Goal: Use online tool/utility: Use online tool/utility

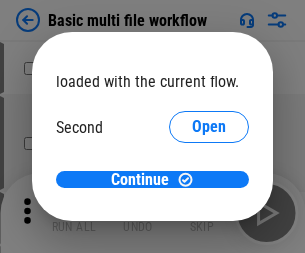
click at [192, 180] on span "Open" at bounding box center [209, 188] width 34 height 16
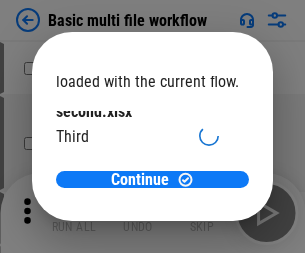
scroll to position [57, 0]
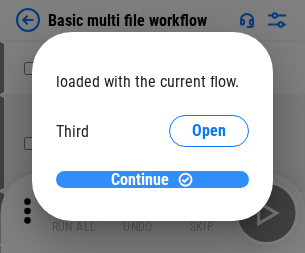
click at [145, 180] on span "Continue" at bounding box center [140, 180] width 58 height 16
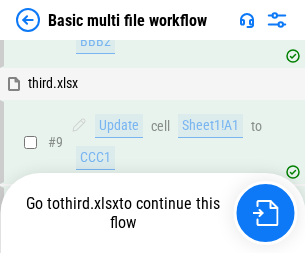
scroll to position [696, 0]
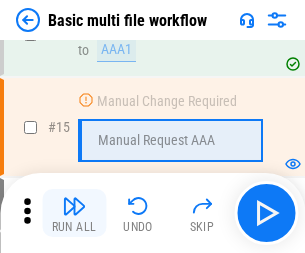
click at [74, 213] on img "button" at bounding box center [74, 206] width 24 height 24
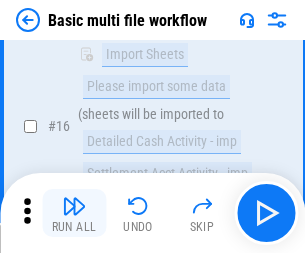
click at [74, 213] on img "button" at bounding box center [74, 206] width 24 height 24
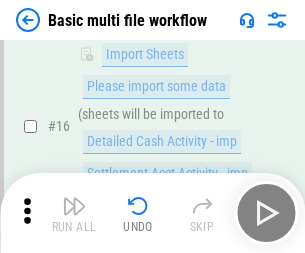
scroll to position [1331, 0]
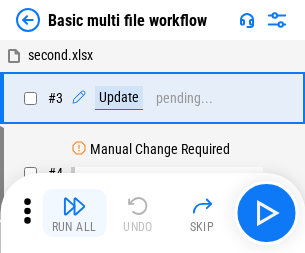
click at [74, 213] on img "button" at bounding box center [74, 206] width 24 height 24
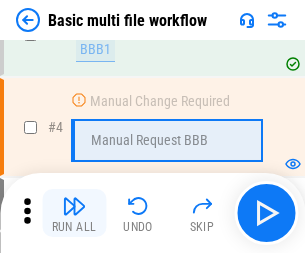
click at [74, 213] on img "button" at bounding box center [74, 206] width 24 height 24
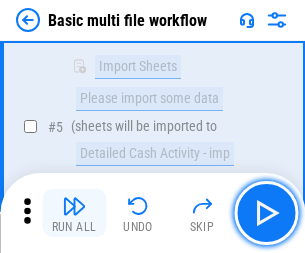
click at [74, 213] on img "button" at bounding box center [74, 206] width 24 height 24
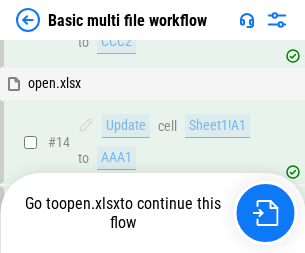
scroll to position [1190, 0]
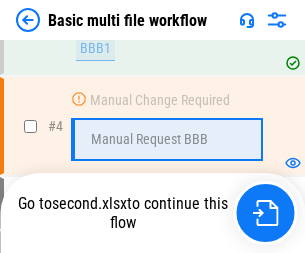
scroll to position [213, 0]
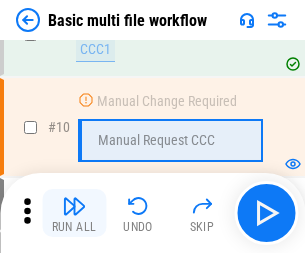
click at [74, 213] on img "button" at bounding box center [74, 206] width 24 height 24
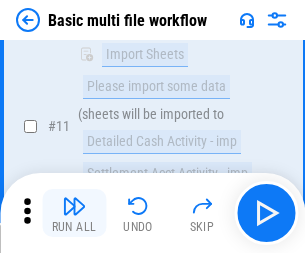
click at [74, 213] on img "button" at bounding box center [74, 206] width 24 height 24
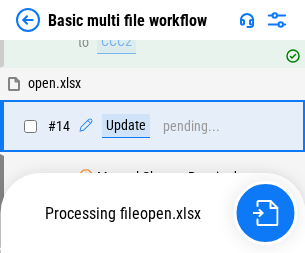
scroll to position [1190, 0]
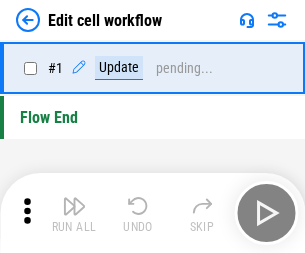
click at [74, 213] on img "button" at bounding box center [74, 206] width 24 height 24
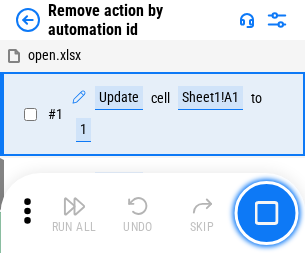
scroll to position [74, 0]
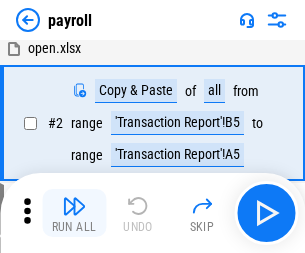
click at [74, 213] on img "button" at bounding box center [74, 206] width 24 height 24
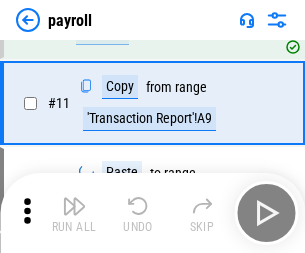
scroll to position [247, 0]
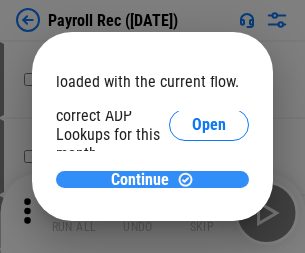
click at [145, 179] on span "Continue" at bounding box center [140, 180] width 58 height 16
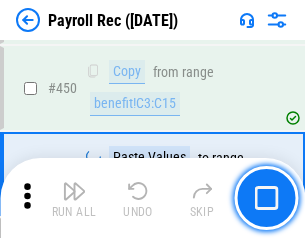
scroll to position [10452, 0]
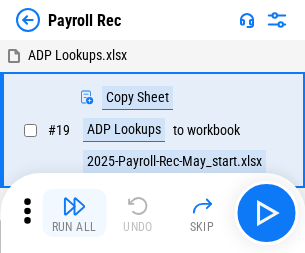
click at [74, 213] on img "button" at bounding box center [74, 206] width 24 height 24
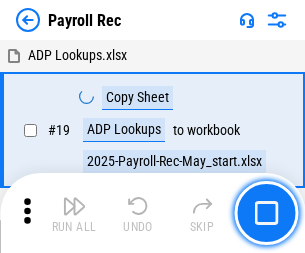
scroll to position [122, 0]
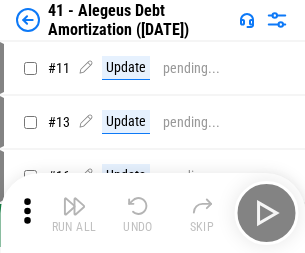
click at [74, 213] on img "button" at bounding box center [74, 206] width 24 height 24
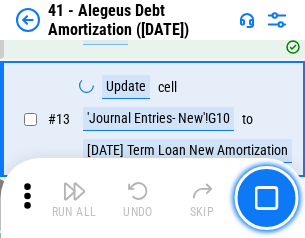
scroll to position [247, 0]
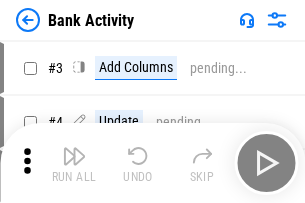
click at [74, 163] on img "button" at bounding box center [74, 156] width 24 height 24
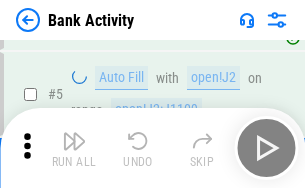
scroll to position [106, 0]
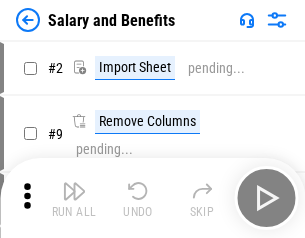
click at [74, 198] on img "button" at bounding box center [74, 191] width 24 height 24
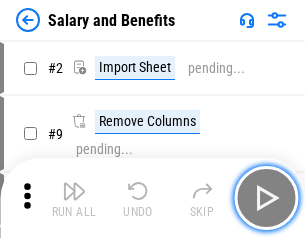
scroll to position [27, 0]
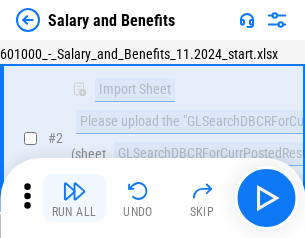
click at [74, 198] on img "button" at bounding box center [74, 191] width 24 height 24
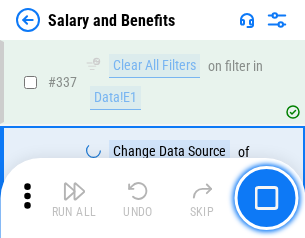
scroll to position [9362, 0]
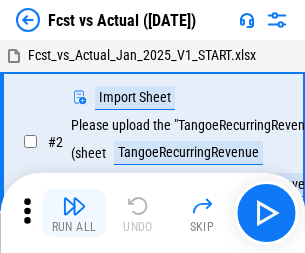
click at [74, 198] on img "button" at bounding box center [74, 206] width 24 height 24
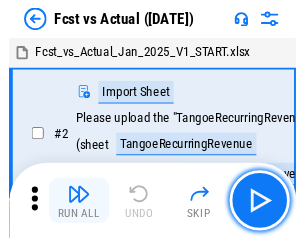
scroll to position [26, 0]
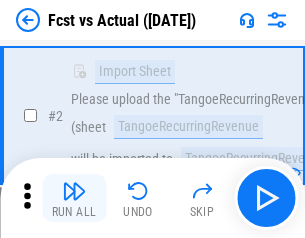
click at [74, 198] on img "button" at bounding box center [74, 191] width 24 height 24
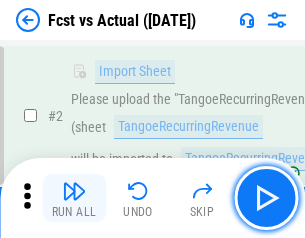
scroll to position [187, 0]
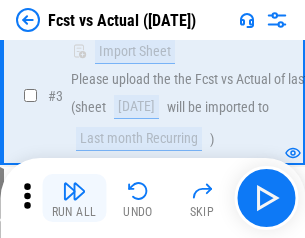
click at [74, 198] on img "button" at bounding box center [74, 191] width 24 height 24
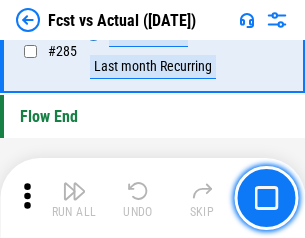
scroll to position [9463, 0]
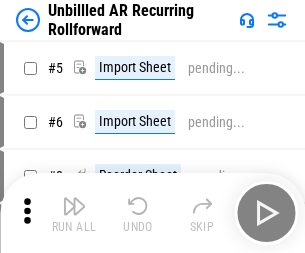
click at [74, 198] on img "button" at bounding box center [74, 206] width 24 height 24
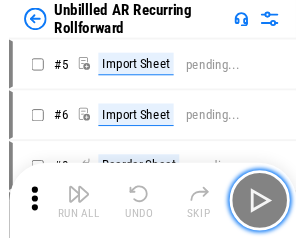
scroll to position [43, 0]
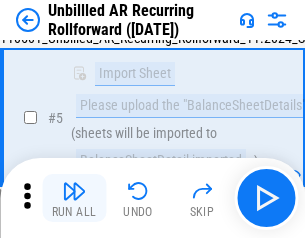
click at [74, 198] on img "button" at bounding box center [74, 191] width 24 height 24
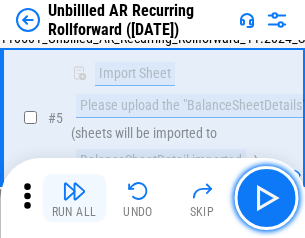
scroll to position [188, 0]
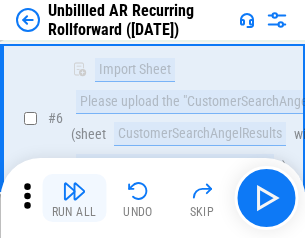
click at [74, 198] on img "button" at bounding box center [74, 191] width 24 height 24
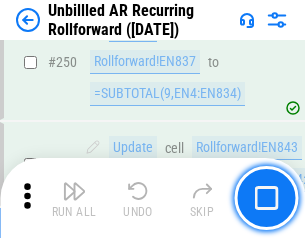
scroll to position [6792, 0]
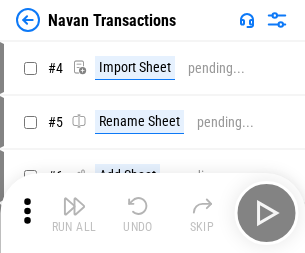
click at [74, 198] on img "button" at bounding box center [74, 206] width 24 height 24
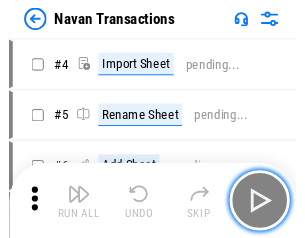
scroll to position [32, 0]
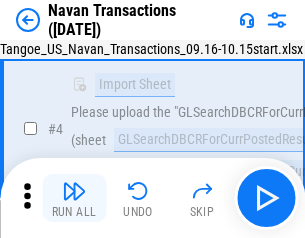
click at [74, 198] on img "button" at bounding box center [74, 191] width 24 height 24
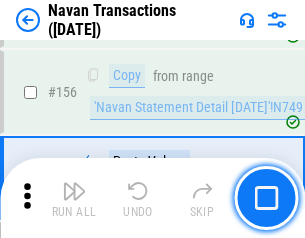
scroll to position [6483, 0]
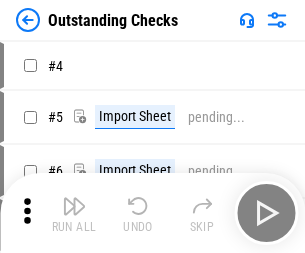
click at [74, 198] on img "button" at bounding box center [74, 206] width 24 height 24
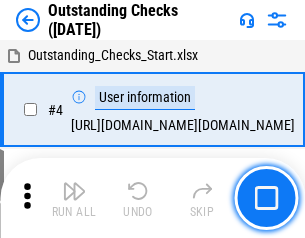
scroll to position [84, 0]
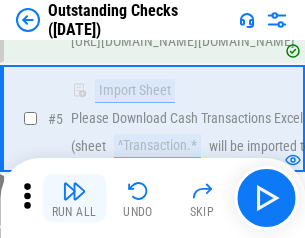
click at [74, 198] on img "button" at bounding box center [74, 191] width 24 height 24
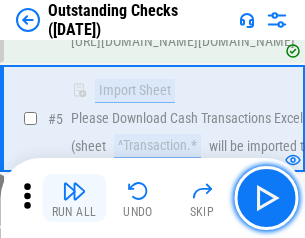
scroll to position [209, 0]
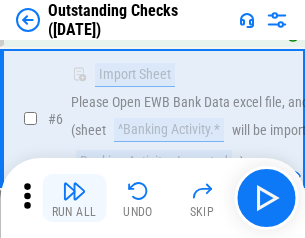
click at [74, 198] on img "button" at bounding box center [74, 191] width 24 height 24
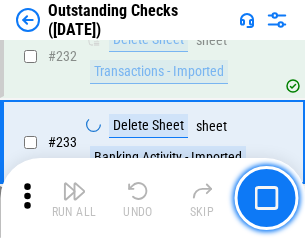
scroll to position [6072, 0]
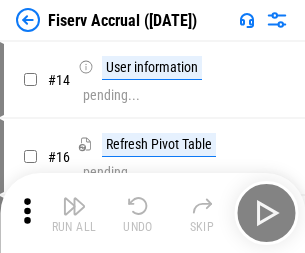
click at [74, 198] on img "button" at bounding box center [74, 206] width 24 height 24
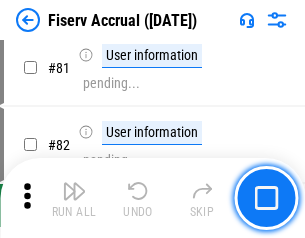
scroll to position [2628, 0]
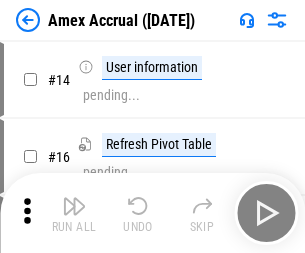
click at [74, 198] on img "button" at bounding box center [74, 206] width 24 height 24
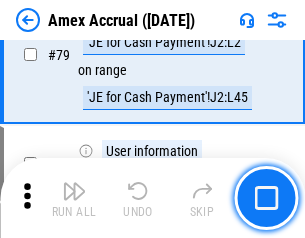
scroll to position [2596, 0]
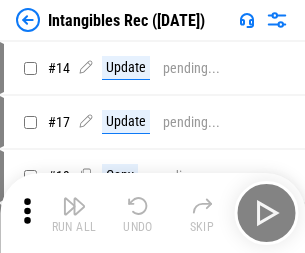
click at [74, 213] on img "button" at bounding box center [74, 206] width 24 height 24
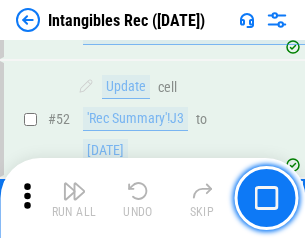
scroll to position [779, 0]
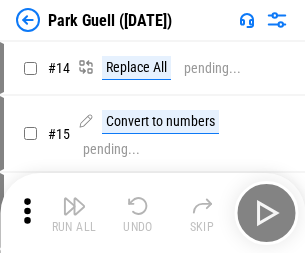
click at [74, 198] on img "button" at bounding box center [74, 206] width 24 height 24
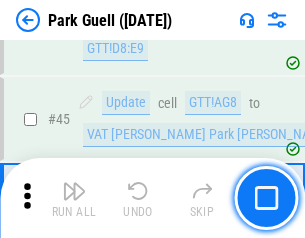
scroll to position [2501, 0]
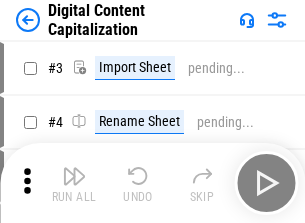
click at [74, 168] on img "button" at bounding box center [74, 176] width 24 height 24
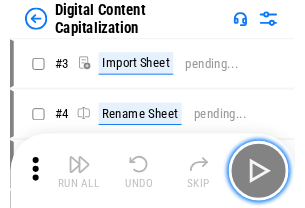
scroll to position [58, 0]
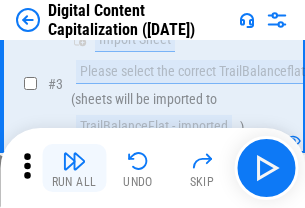
click at [74, 168] on img "button" at bounding box center [74, 161] width 24 height 24
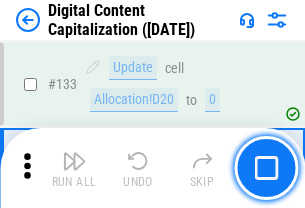
scroll to position [2121, 0]
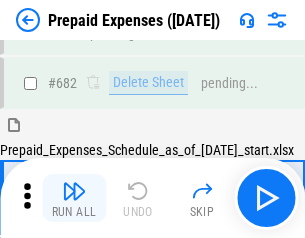
click at [74, 198] on img "button" at bounding box center [74, 191] width 24 height 24
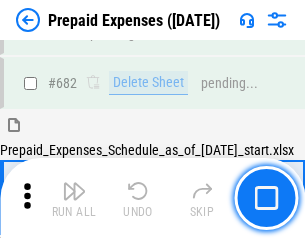
scroll to position [5380, 0]
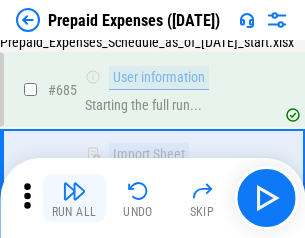
click at [74, 198] on img "button" at bounding box center [74, 191] width 24 height 24
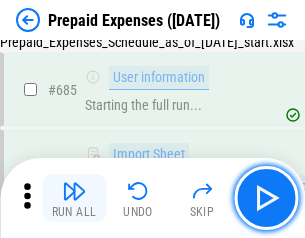
scroll to position [5498, 0]
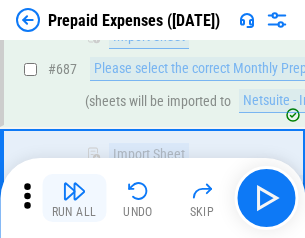
click at [74, 198] on img "button" at bounding box center [74, 191] width 24 height 24
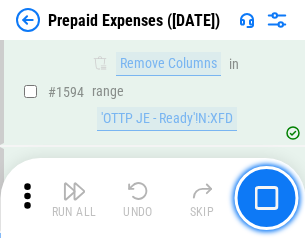
scroll to position [19469, 0]
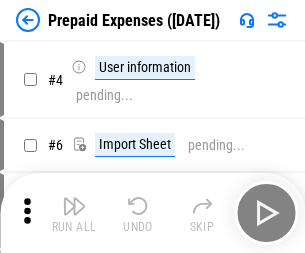
click at [74, 213] on img "button" at bounding box center [74, 206] width 24 height 24
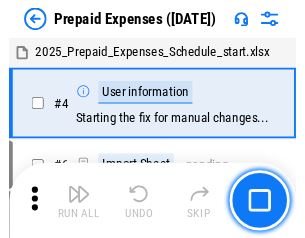
scroll to position [88, 0]
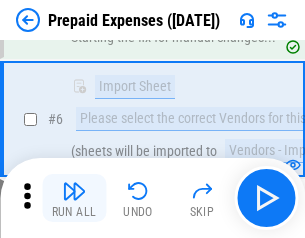
click at [74, 198] on img "button" at bounding box center [74, 191] width 24 height 24
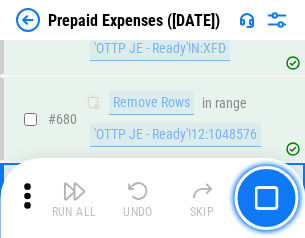
scroll to position [6963, 0]
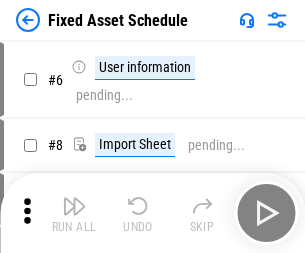
click at [74, 213] on img "button" at bounding box center [74, 206] width 24 height 24
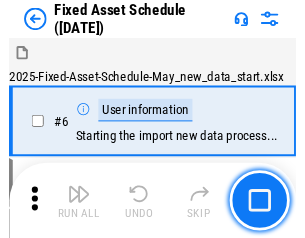
scroll to position [108, 0]
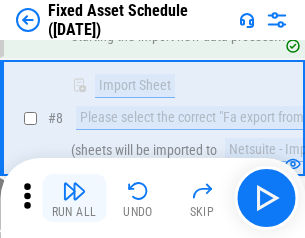
click at [74, 198] on img "button" at bounding box center [74, 191] width 24 height 24
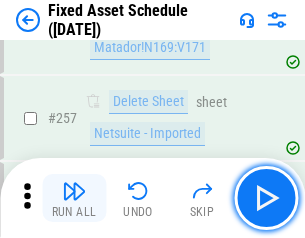
scroll to position [6373, 0]
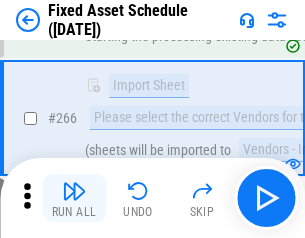
click at [74, 198] on img "button" at bounding box center [74, 191] width 24 height 24
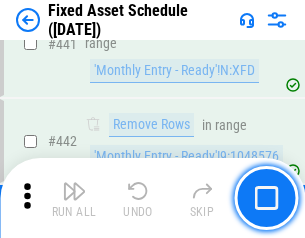
scroll to position [8938, 0]
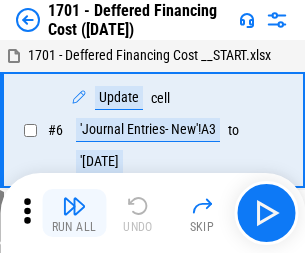
click at [74, 213] on img "button" at bounding box center [74, 206] width 24 height 24
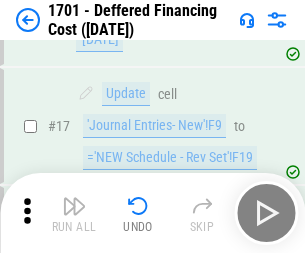
scroll to position [240, 0]
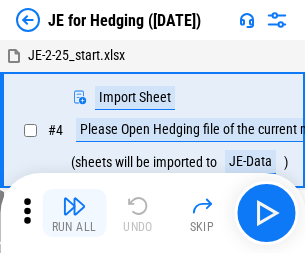
click at [74, 198] on img "button" at bounding box center [74, 206] width 24 height 24
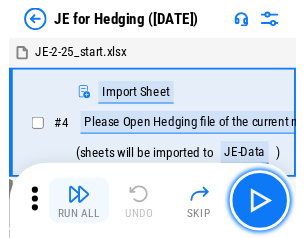
scroll to position [3, 0]
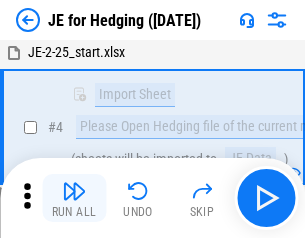
click at [74, 198] on img "button" at bounding box center [74, 191] width 24 height 24
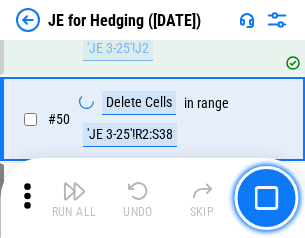
scroll to position [1295, 0]
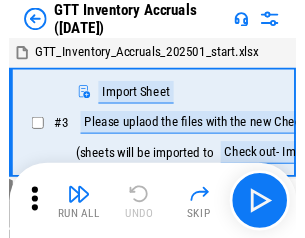
scroll to position [3, 0]
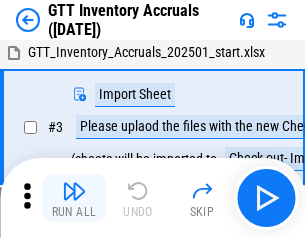
click at [74, 198] on img "button" at bounding box center [74, 191] width 24 height 24
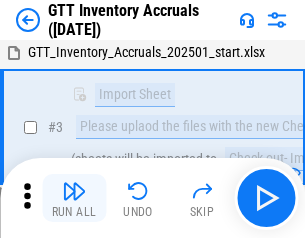
click at [74, 198] on img "button" at bounding box center [74, 191] width 24 height 24
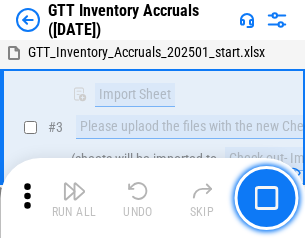
scroll to position [129, 0]
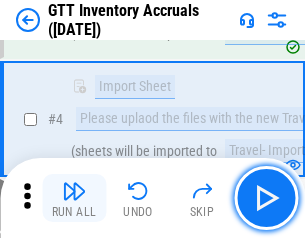
click at [74, 198] on img "button" at bounding box center [74, 191] width 24 height 24
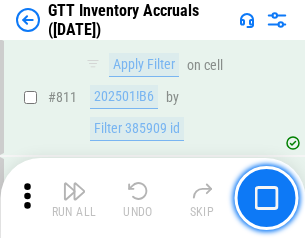
scroll to position [15177, 0]
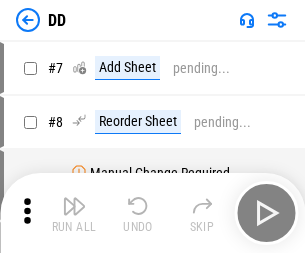
click at [74, 213] on img "button" at bounding box center [74, 206] width 24 height 24
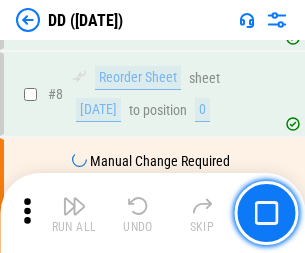
scroll to position [193, 0]
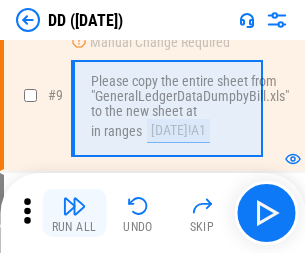
click at [74, 213] on img "button" at bounding box center [74, 206] width 24 height 24
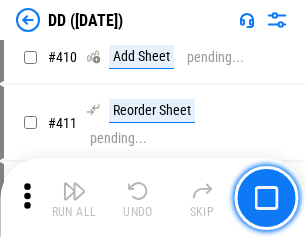
scroll to position [8946, 0]
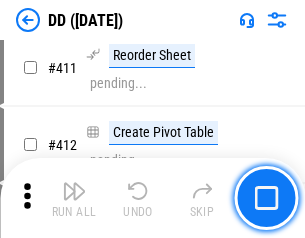
click at [74, 198] on img "button" at bounding box center [74, 191] width 24 height 24
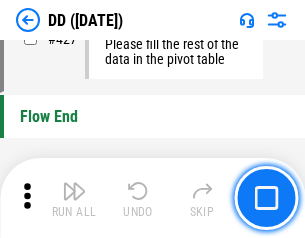
scroll to position [9570, 0]
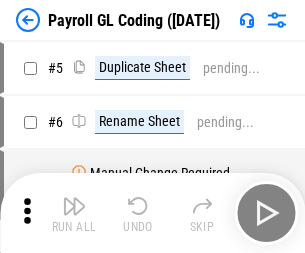
click at [74, 213] on img "button" at bounding box center [74, 206] width 24 height 24
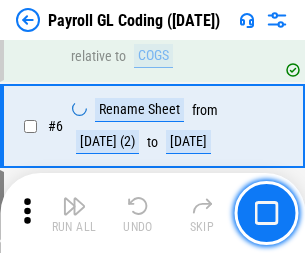
scroll to position [240, 0]
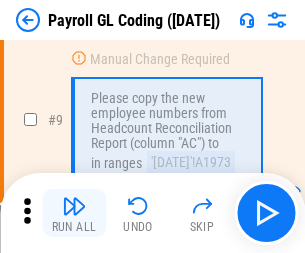
click at [74, 213] on img "button" at bounding box center [74, 206] width 24 height 24
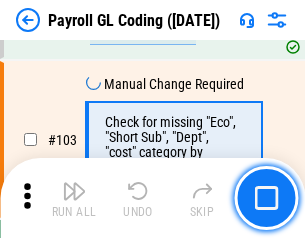
scroll to position [4691, 0]
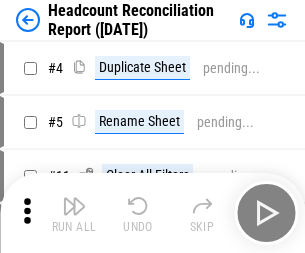
click at [74, 213] on img "button" at bounding box center [74, 206] width 24 height 24
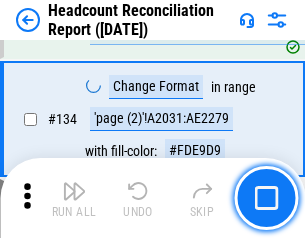
scroll to position [2404, 0]
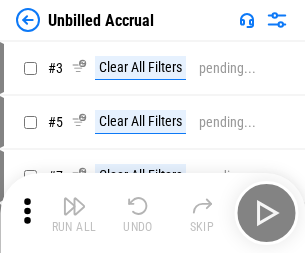
click at [74, 213] on img "button" at bounding box center [74, 206] width 24 height 24
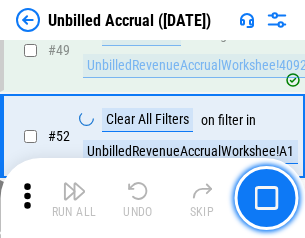
scroll to position [1814, 0]
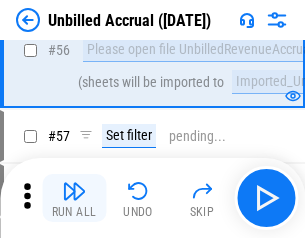
click at [74, 198] on img "button" at bounding box center [74, 191] width 24 height 24
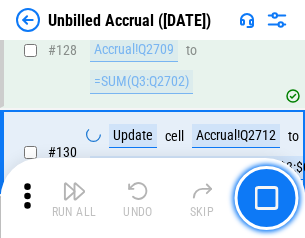
scroll to position [5956, 0]
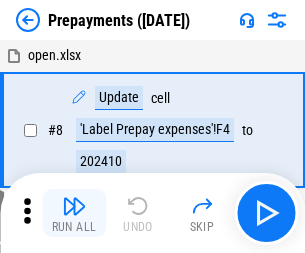
click at [74, 213] on img "button" at bounding box center [74, 206] width 24 height 24
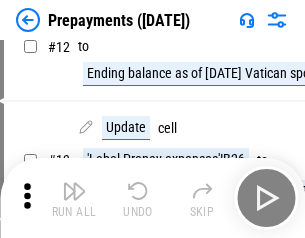
scroll to position [125, 0]
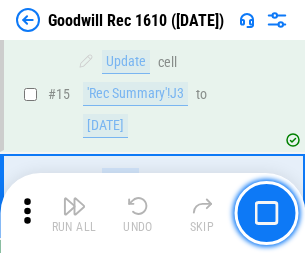
scroll to position [342, 0]
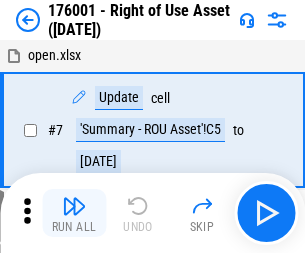
click at [74, 213] on img "button" at bounding box center [74, 206] width 24 height 24
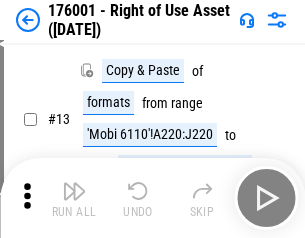
scroll to position [129, 0]
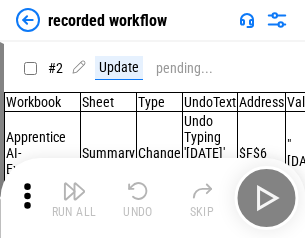
click at [74, 198] on img "button" at bounding box center [74, 191] width 24 height 24
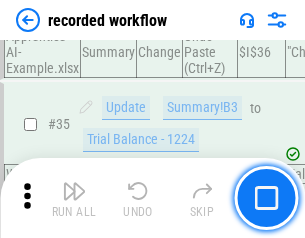
scroll to position [6250, 0]
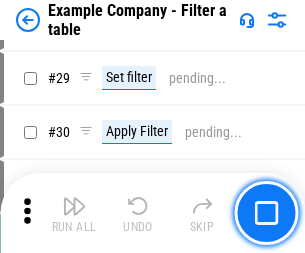
scroll to position [1830, 0]
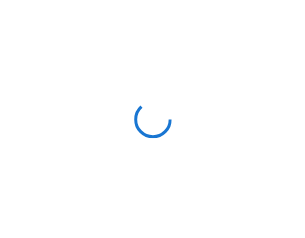
scroll to position [31, 0]
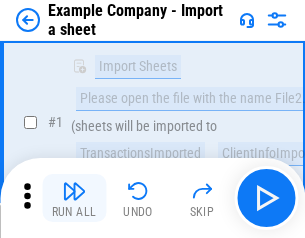
click at [74, 198] on img "button" at bounding box center [74, 191] width 24 height 24
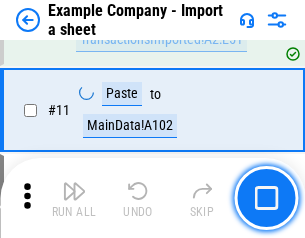
scroll to position [442, 0]
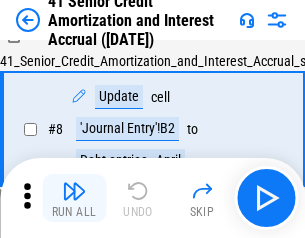
click at [74, 198] on img "button" at bounding box center [74, 191] width 24 height 24
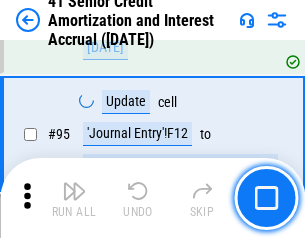
scroll to position [1584, 0]
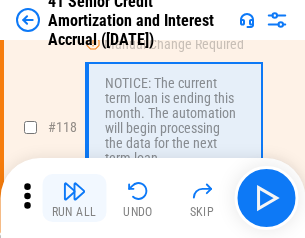
click at [74, 198] on img "button" at bounding box center [74, 191] width 24 height 24
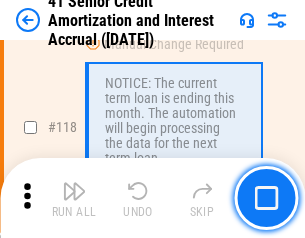
scroll to position [1887, 0]
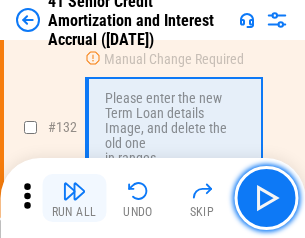
click at [74, 198] on img "button" at bounding box center [74, 191] width 24 height 24
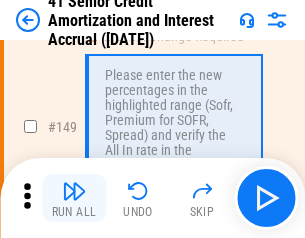
click at [74, 198] on img "button" at bounding box center [74, 191] width 24 height 24
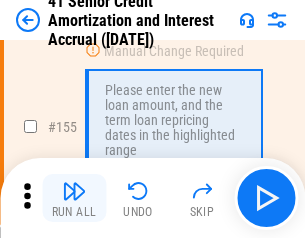
click at [74, 198] on img "button" at bounding box center [74, 191] width 24 height 24
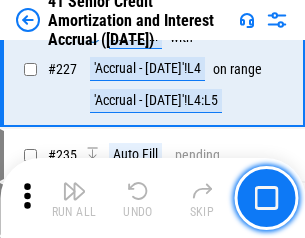
scroll to position [4478, 0]
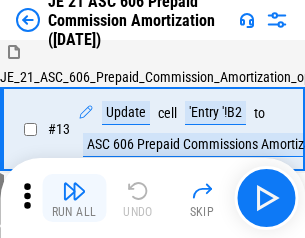
click at [74, 198] on img "button" at bounding box center [74, 191] width 24 height 24
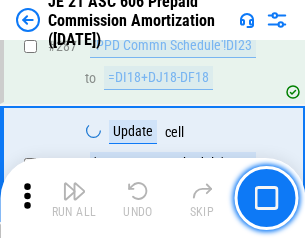
scroll to position [3679, 0]
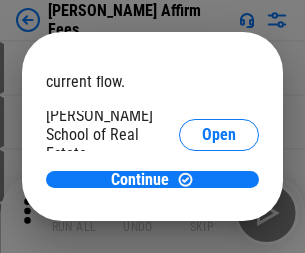
click at [202, 232] on span "Open" at bounding box center [219, 240] width 34 height 16
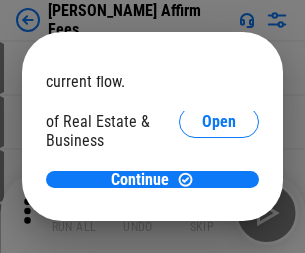
click at [202, 209] on span "Open" at bounding box center [219, 217] width 34 height 16
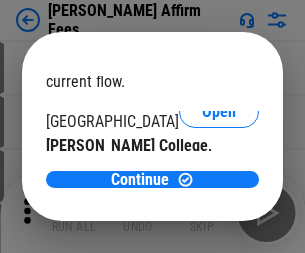
click at [202, 187] on span "Open" at bounding box center [219, 195] width 34 height 16
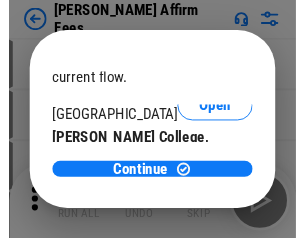
scroll to position [314, 0]
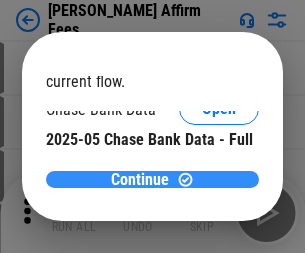
click at [145, 179] on span "Continue" at bounding box center [140, 180] width 58 height 16
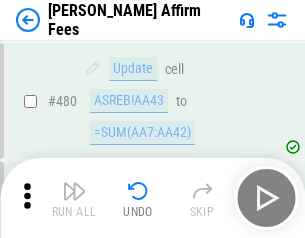
scroll to position [5437, 0]
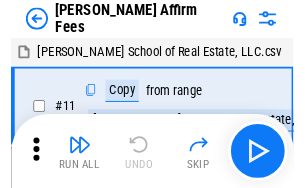
scroll to position [20, 0]
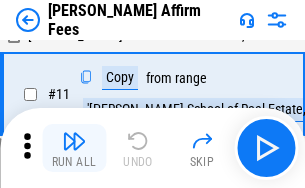
click at [74, 148] on img "button" at bounding box center [74, 141] width 24 height 24
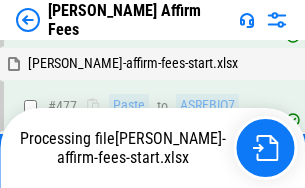
scroll to position [5360, 0]
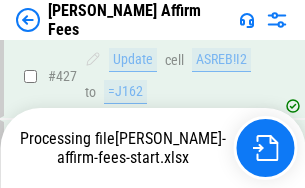
scroll to position [5244, 0]
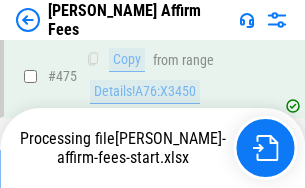
scroll to position [5274, 0]
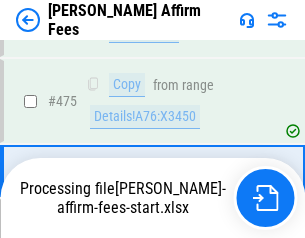
scroll to position [5219, 0]
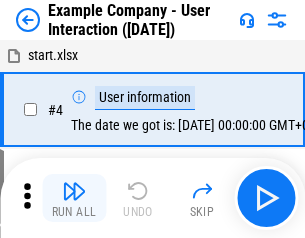
click at [74, 198] on img "button" at bounding box center [74, 191] width 24 height 24
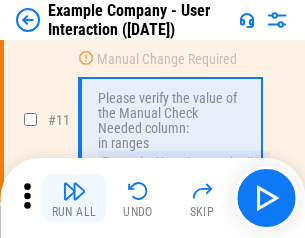
click at [74, 198] on img "button" at bounding box center [74, 191] width 24 height 24
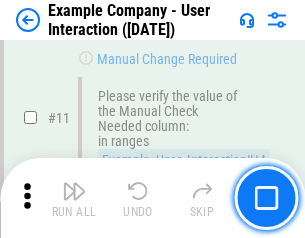
scroll to position [433, 0]
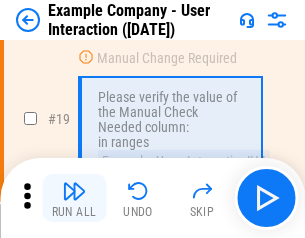
click at [74, 198] on img "button" at bounding box center [74, 191] width 24 height 24
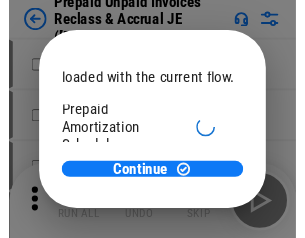
scroll to position [119, 0]
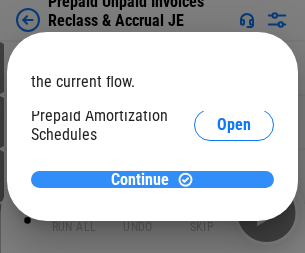
click at [145, 179] on span "Continue" at bounding box center [140, 180] width 58 height 16
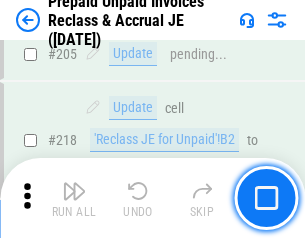
scroll to position [2592, 0]
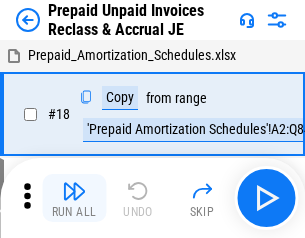
click at [74, 198] on img "button" at bounding box center [74, 191] width 24 height 24
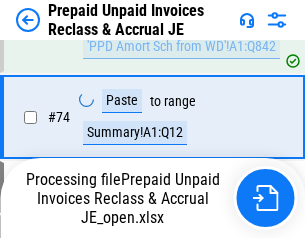
scroll to position [1428, 0]
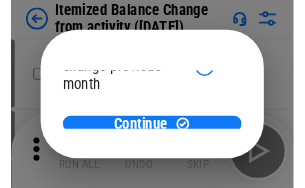
scroll to position [146, 0]
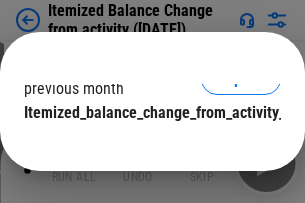
click at [145, 145] on span "Continue" at bounding box center [140, 153] width 58 height 16
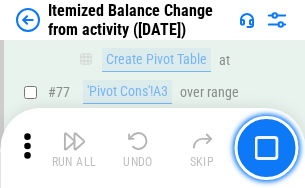
scroll to position [1955, 0]
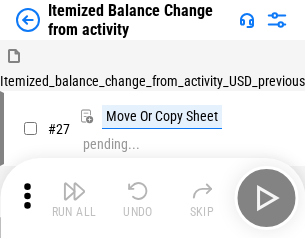
scroll to position [31, 0]
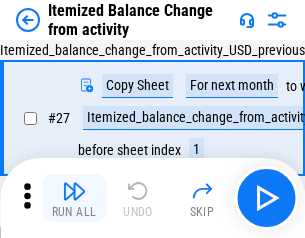
click at [74, 198] on img "button" at bounding box center [74, 191] width 24 height 24
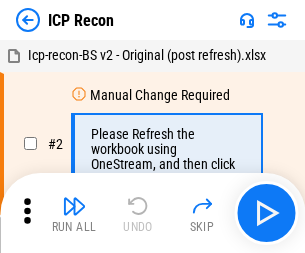
scroll to position [9, 0]
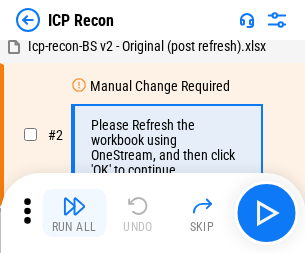
click at [74, 213] on img "button" at bounding box center [74, 206] width 24 height 24
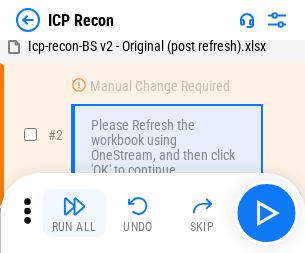
click at [74, 213] on img "button" at bounding box center [74, 206] width 24 height 24
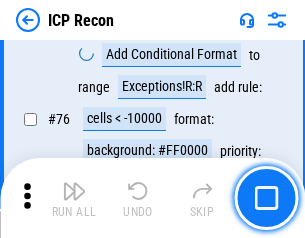
scroll to position [1797, 0]
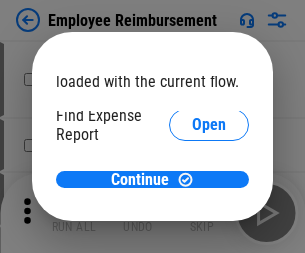
click at [192, 232] on span "Open" at bounding box center [209, 240] width 34 height 16
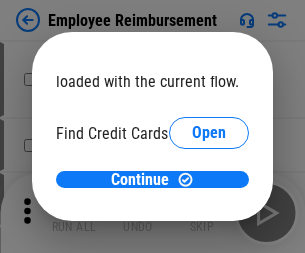
scroll to position [117, 0]
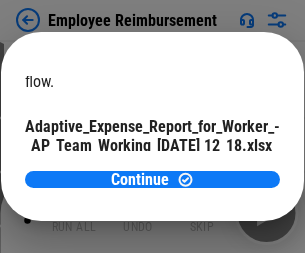
click at [223, 168] on span "Open" at bounding box center [240, 176] width 34 height 16
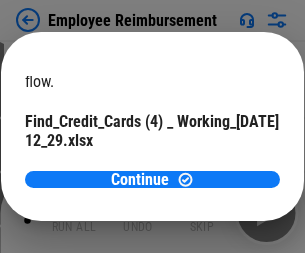
scroll to position [208, 0]
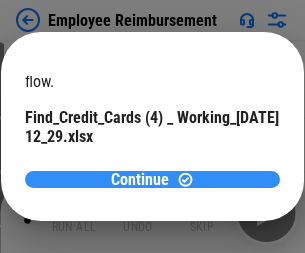
click at [145, 179] on span "Continue" at bounding box center [140, 180] width 58 height 16
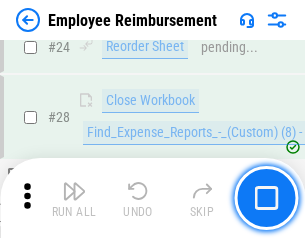
scroll to position [935, 0]
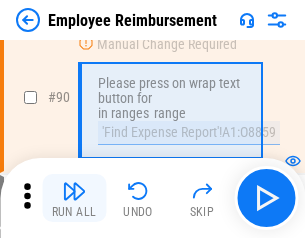
click at [74, 198] on img "button" at bounding box center [74, 191] width 24 height 24
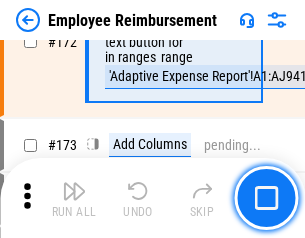
click at [74, 198] on img "button" at bounding box center [74, 191] width 24 height 24
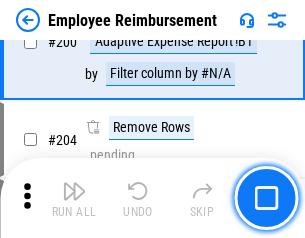
scroll to position [5059, 0]
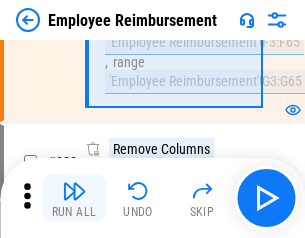
click at [74, 198] on img "button" at bounding box center [74, 191] width 24 height 24
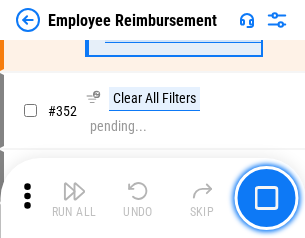
click at [74, 198] on img "button" at bounding box center [74, 191] width 24 height 24
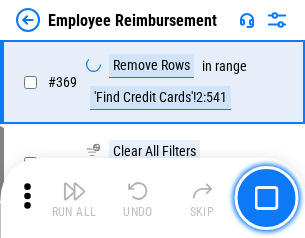
scroll to position [10308, 0]
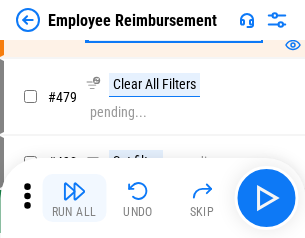
click at [74, 198] on img "button" at bounding box center [74, 191] width 24 height 24
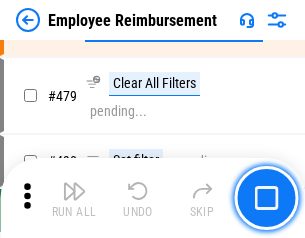
click at [74, 198] on img "button" at bounding box center [74, 191] width 24 height 24
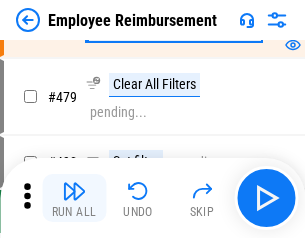
click at [74, 198] on img "button" at bounding box center [74, 191] width 24 height 24
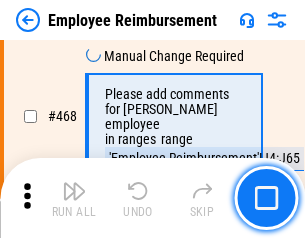
scroll to position [12225, 0]
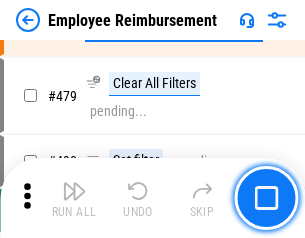
click at [74, 198] on img "button" at bounding box center [74, 191] width 24 height 24
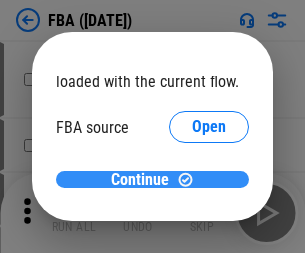
click at [145, 180] on span "Continue" at bounding box center [140, 180] width 58 height 16
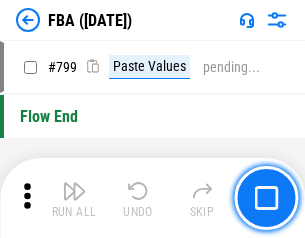
scroll to position [17900, 0]
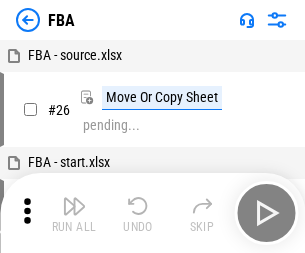
click at [74, 213] on img "button" at bounding box center [74, 206] width 24 height 24
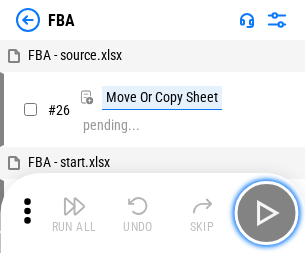
scroll to position [20, 0]
